Goal: Transaction & Acquisition: Subscribe to service/newsletter

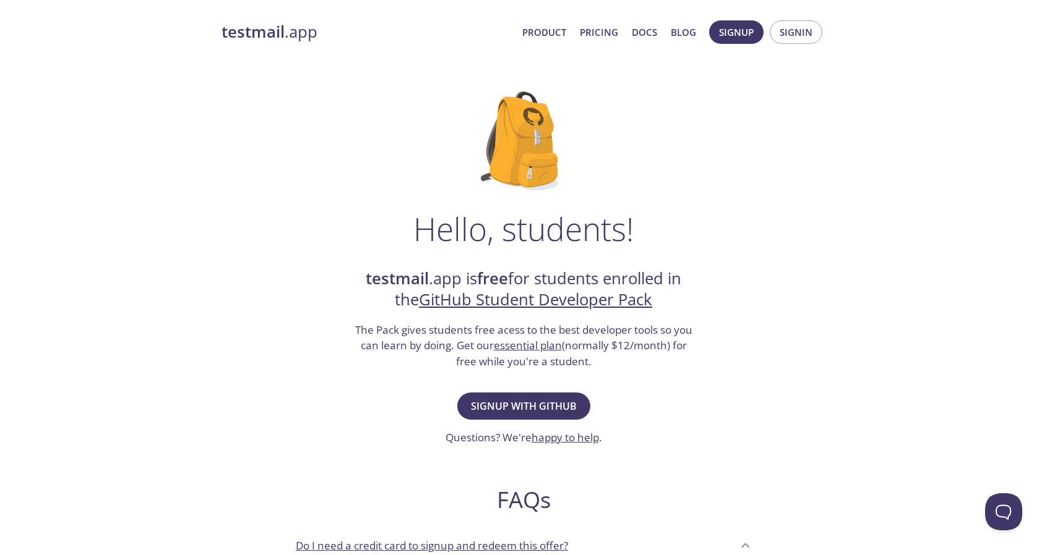
scroll to position [1, 0]
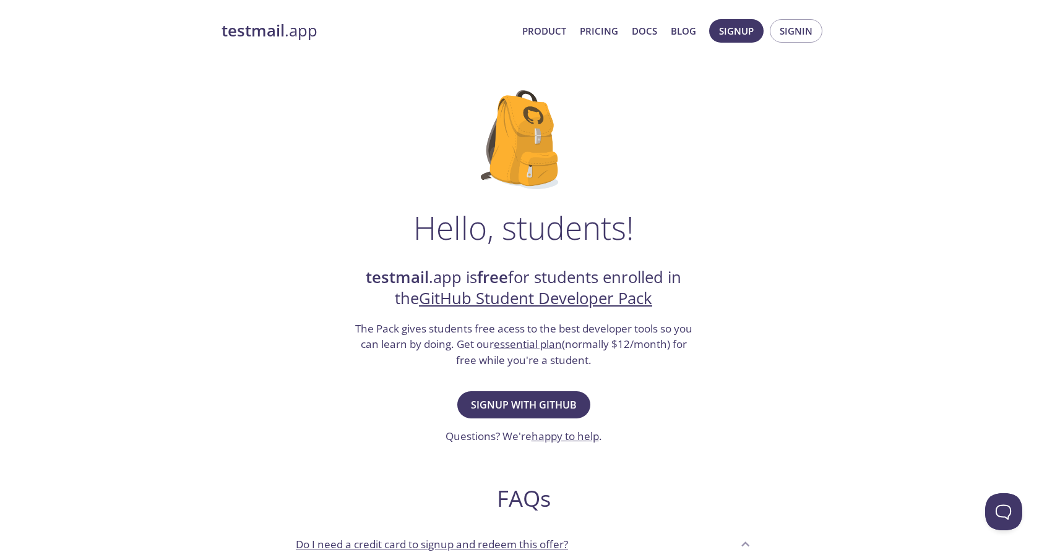
click at [542, 420] on div "Signup with GitHub Questions? We're happy to help ." at bounding box center [523, 416] width 156 height 56
click at [542, 419] on div "Signup with GitHub Questions? We're happy to help ." at bounding box center [523, 416] width 156 height 56
click at [541, 403] on span "Signup with GitHub" at bounding box center [524, 404] width 106 height 17
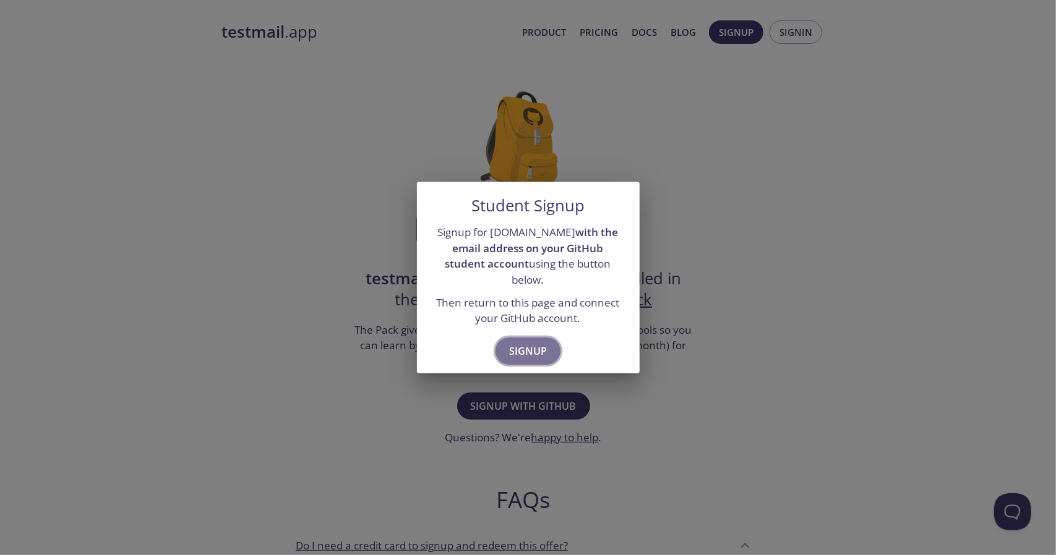
click at [517, 338] on button "Signup" at bounding box center [527, 351] width 65 height 27
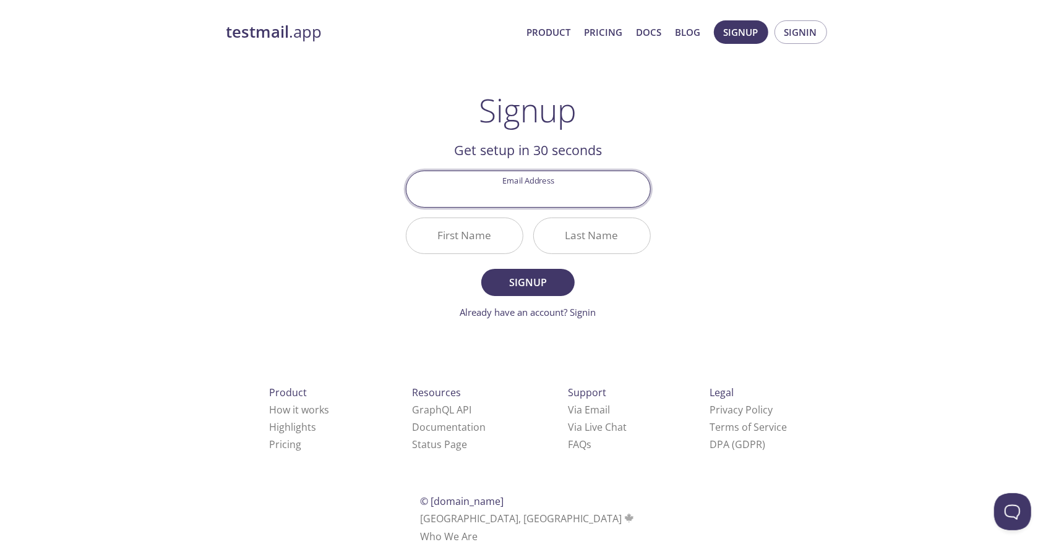
click at [526, 176] on input "Email Address" at bounding box center [528, 188] width 244 height 35
type input "[EMAIL_ADDRESS][DOMAIN_NAME]"
click at [466, 228] on input "First Name" at bounding box center [464, 235] width 116 height 35
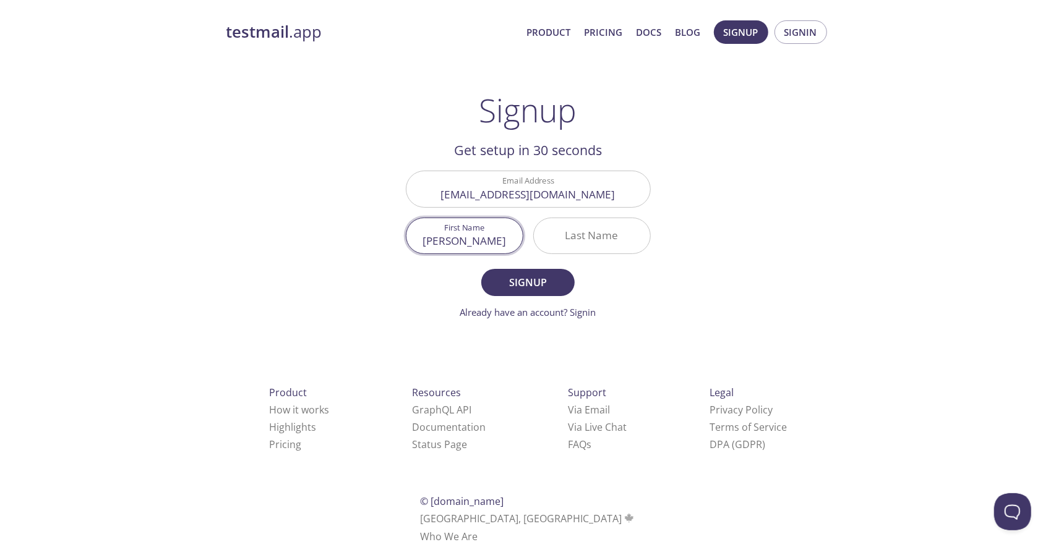
type input "[PERSON_NAME]"
click at [619, 243] on input "Last Name" at bounding box center [592, 235] width 116 height 35
type input "c"
type input "[PERSON_NAME]"
click at [535, 272] on button "Signup" at bounding box center [527, 282] width 93 height 27
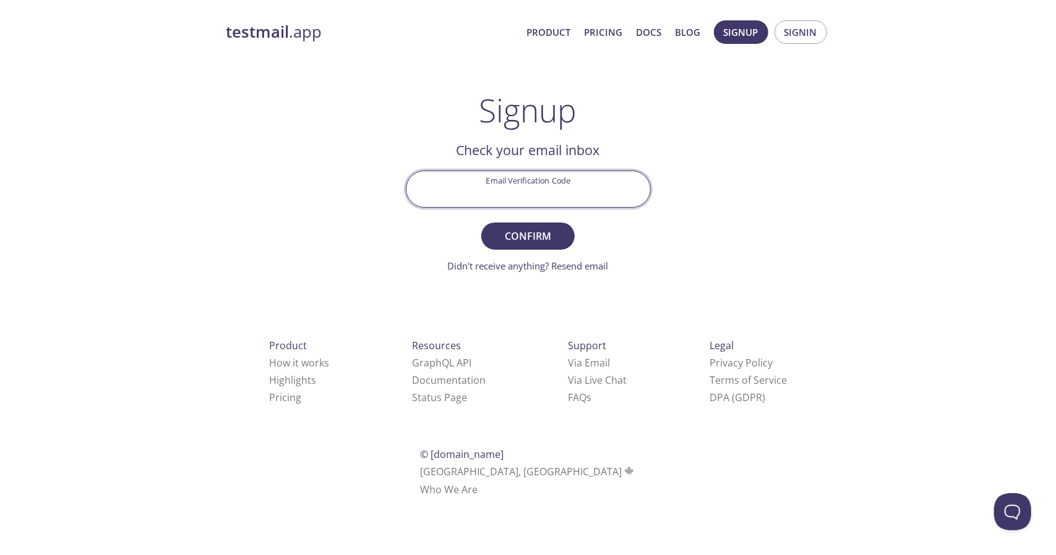
click at [542, 194] on input "Email Verification Code" at bounding box center [528, 188] width 244 height 35
paste input "5MCCAU2"
type input "5MCCAU2"
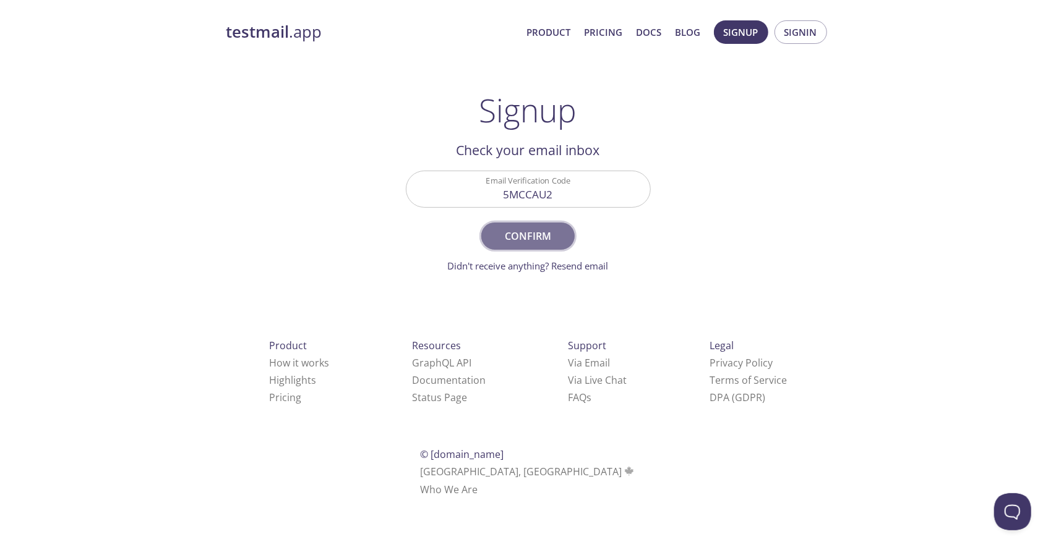
click at [555, 236] on span "Confirm" at bounding box center [528, 236] width 66 height 17
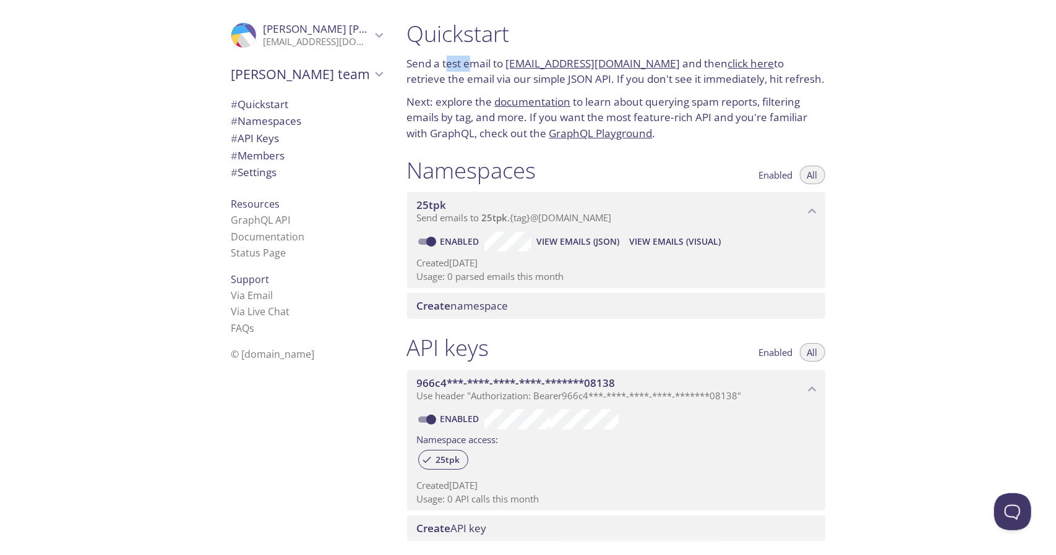
drag, startPoint x: 448, startPoint y: 60, endPoint x: 473, endPoint y: 58, distance: 25.5
click at [473, 58] on p "Send a test email to 25tpk.test@inbox.testmail.app and then click here to retri…" at bounding box center [616, 72] width 418 height 32
drag, startPoint x: 482, startPoint y: 79, endPoint x: 560, endPoint y: 79, distance: 78.6
click at [560, 79] on p "Send a test email to 25tpk.test@inbox.testmail.app and then click here to retri…" at bounding box center [616, 72] width 418 height 32
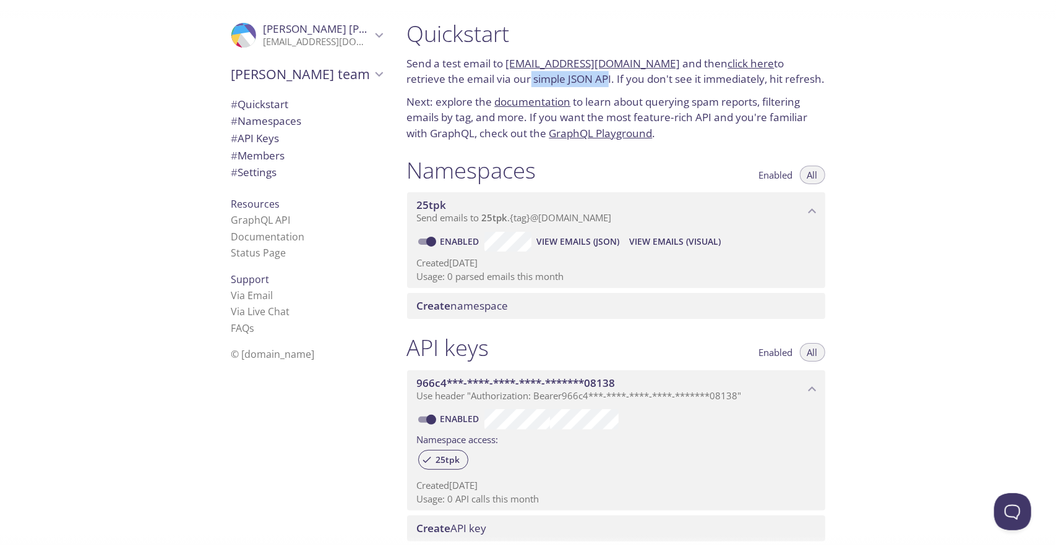
click at [560, 79] on p "Send a test email to 25tpk.test@inbox.testmail.app and then click here to retri…" at bounding box center [616, 72] width 418 height 32
drag, startPoint x: 568, startPoint y: 77, endPoint x: 647, endPoint y: 79, distance: 79.2
click at [647, 79] on p "Send a test email to 25tpk.test@inbox.testmail.app and then click here to retri…" at bounding box center [616, 72] width 418 height 32
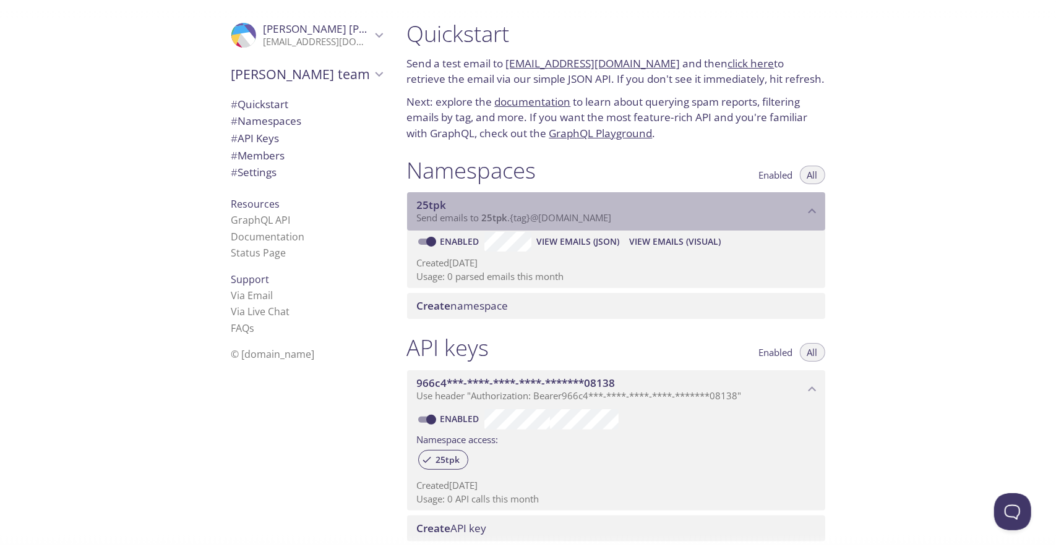
click at [448, 222] on span "Send emails to 25tpk . {tag} @inbox.testmail.app" at bounding box center [514, 218] width 195 height 12
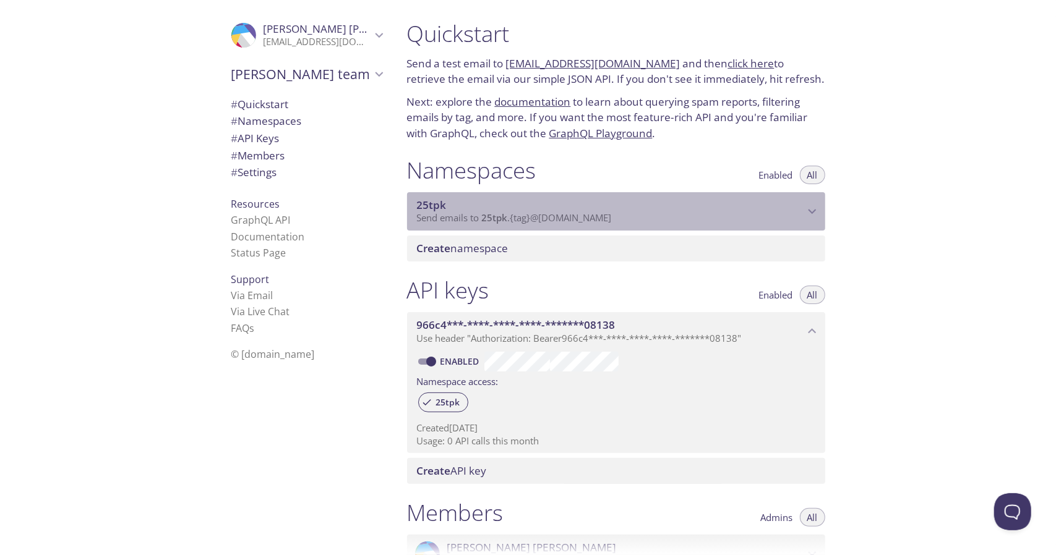
click at [448, 222] on span "Send emails to 25tpk . {tag} @inbox.testmail.app" at bounding box center [514, 218] width 195 height 12
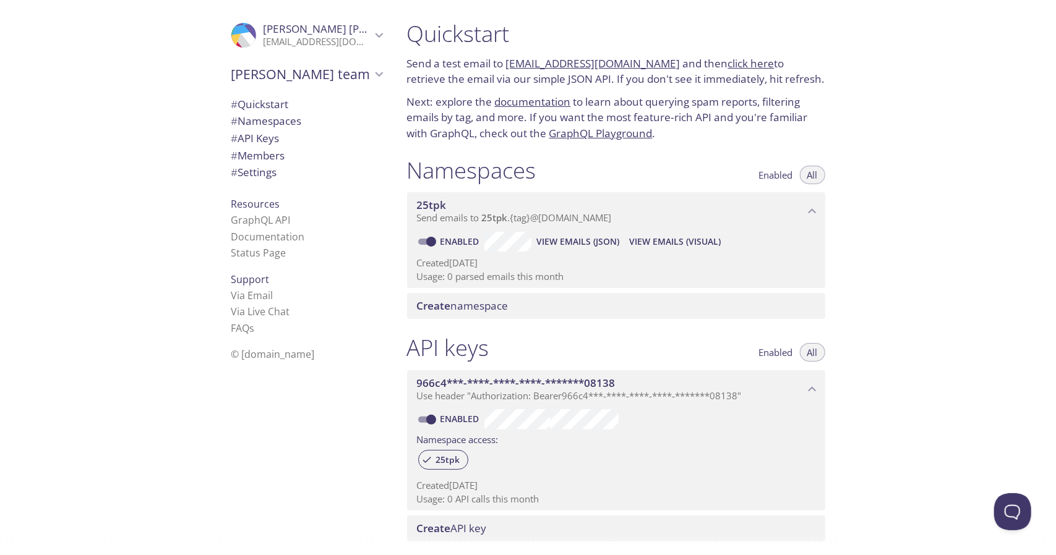
click at [381, 153] on div "# Members" at bounding box center [306, 155] width 171 height 17
drag, startPoint x: 687, startPoint y: 82, endPoint x: 729, endPoint y: 80, distance: 42.1
click at [729, 80] on p "Send a test email to 25tpk.test@inbox.testmail.app and then click here to retri…" at bounding box center [616, 72] width 418 height 32
drag, startPoint x: 595, startPoint y: 103, endPoint x: 638, endPoint y: 106, distance: 43.5
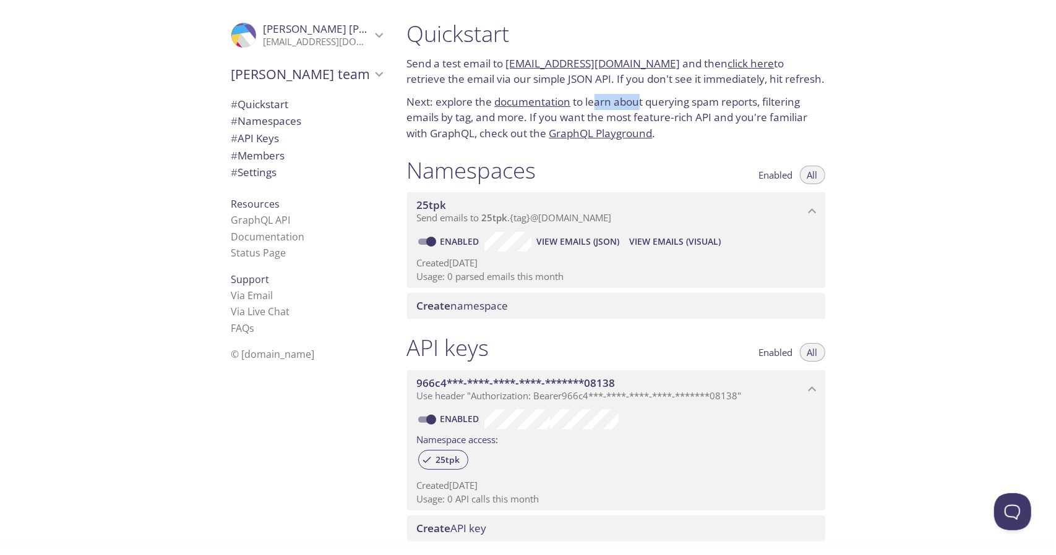
click at [638, 106] on p "Next: explore the documentation to learn about querying spam reports, filtering…" at bounding box center [616, 118] width 418 height 48
